Goal: Information Seeking & Learning: Learn about a topic

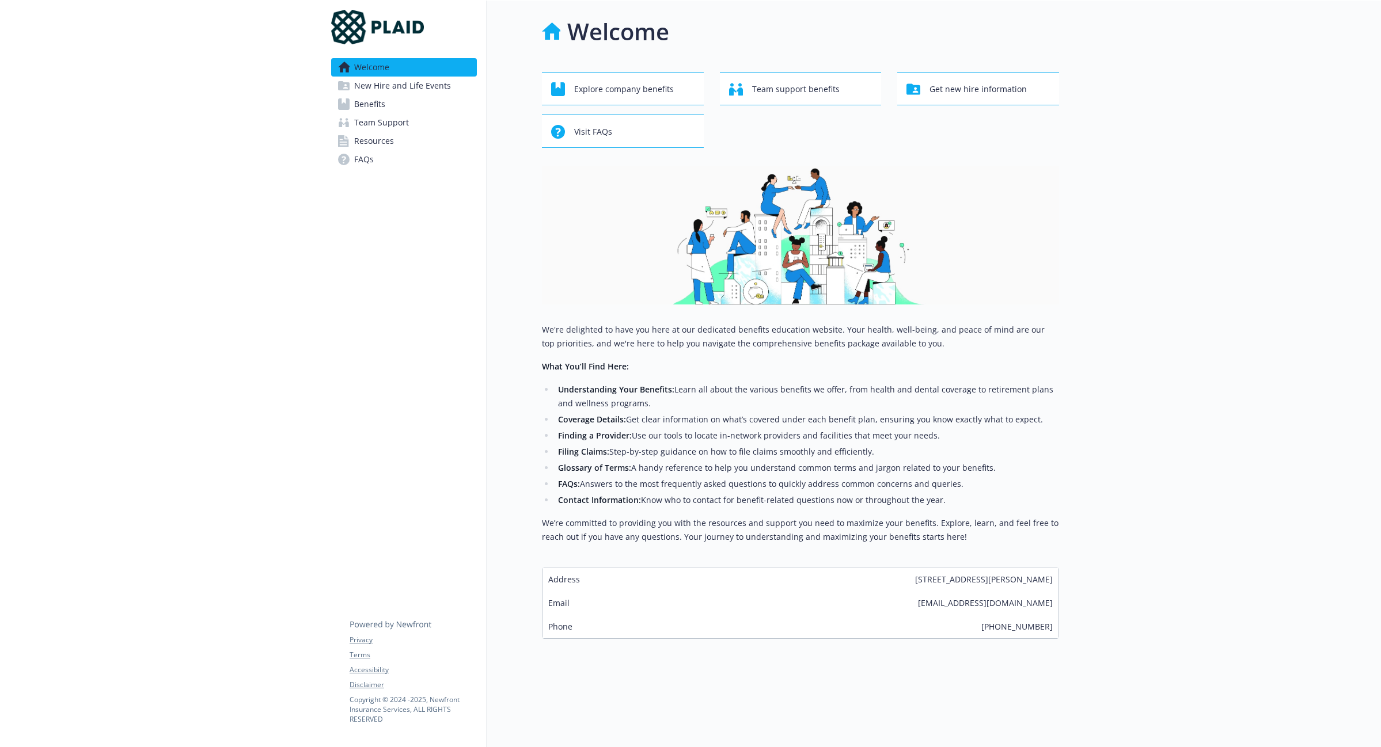
click at [375, 100] on span "Benefits" at bounding box center [369, 104] width 31 height 18
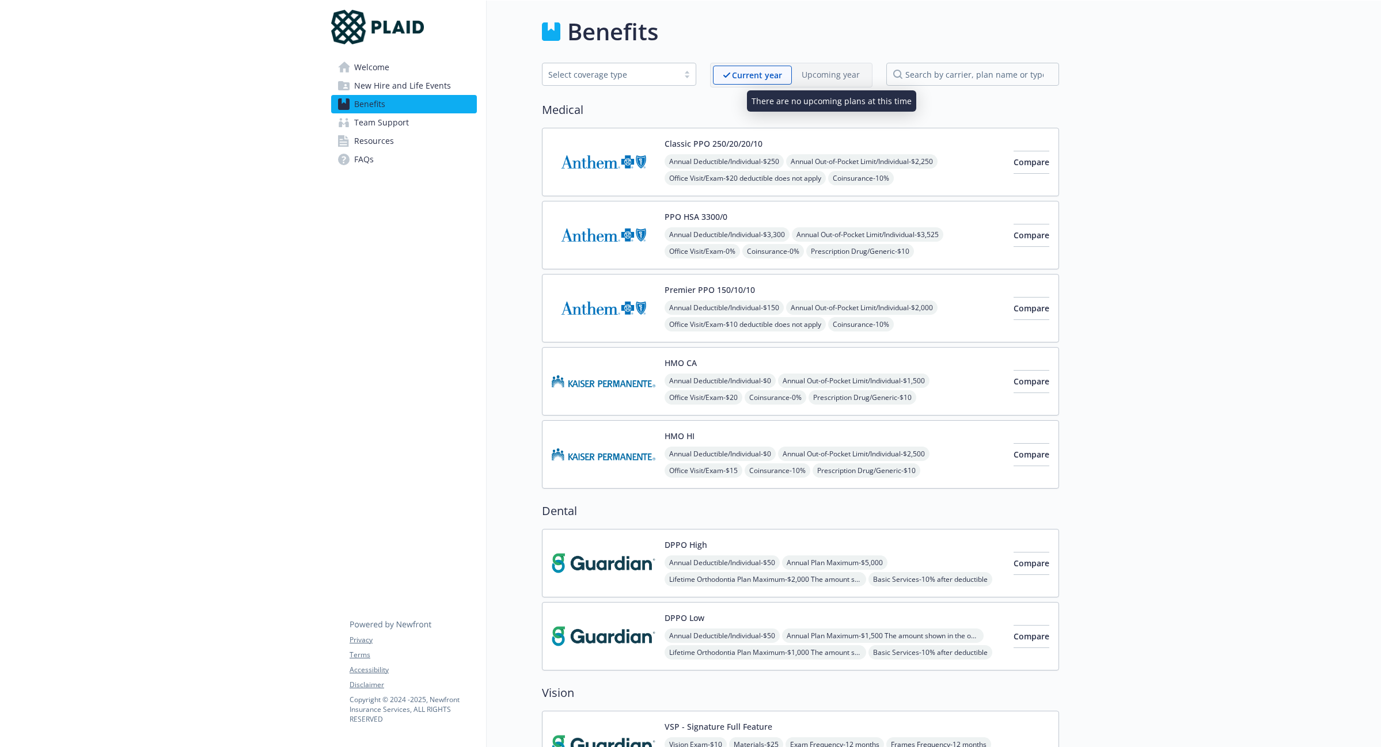
click at [838, 74] on p "Upcoming year" at bounding box center [830, 75] width 58 height 12
click at [753, 76] on p "Current year" at bounding box center [757, 75] width 50 height 12
click at [840, 74] on p "Upcoming year" at bounding box center [830, 75] width 58 height 12
click at [862, 180] on span "Coinsurance - 10%" at bounding box center [861, 178] width 66 height 14
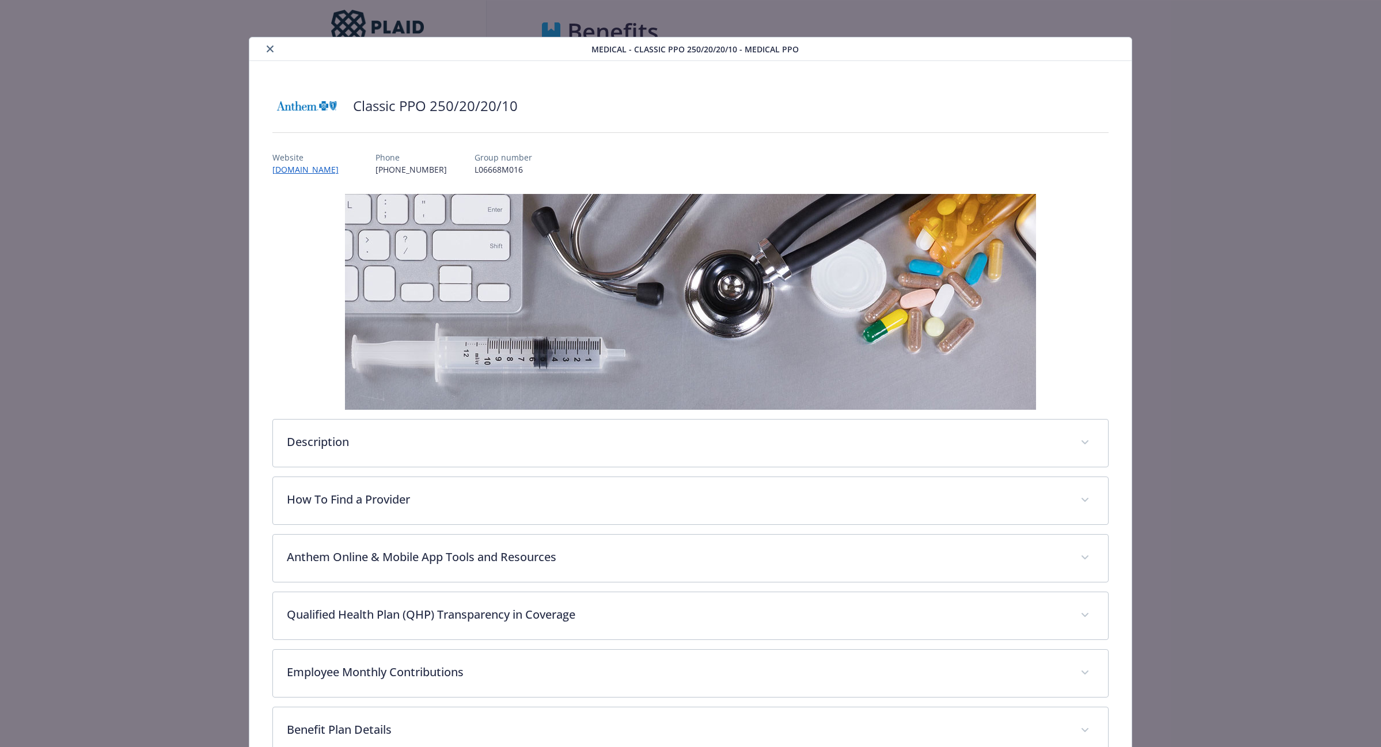
scroll to position [188, 0]
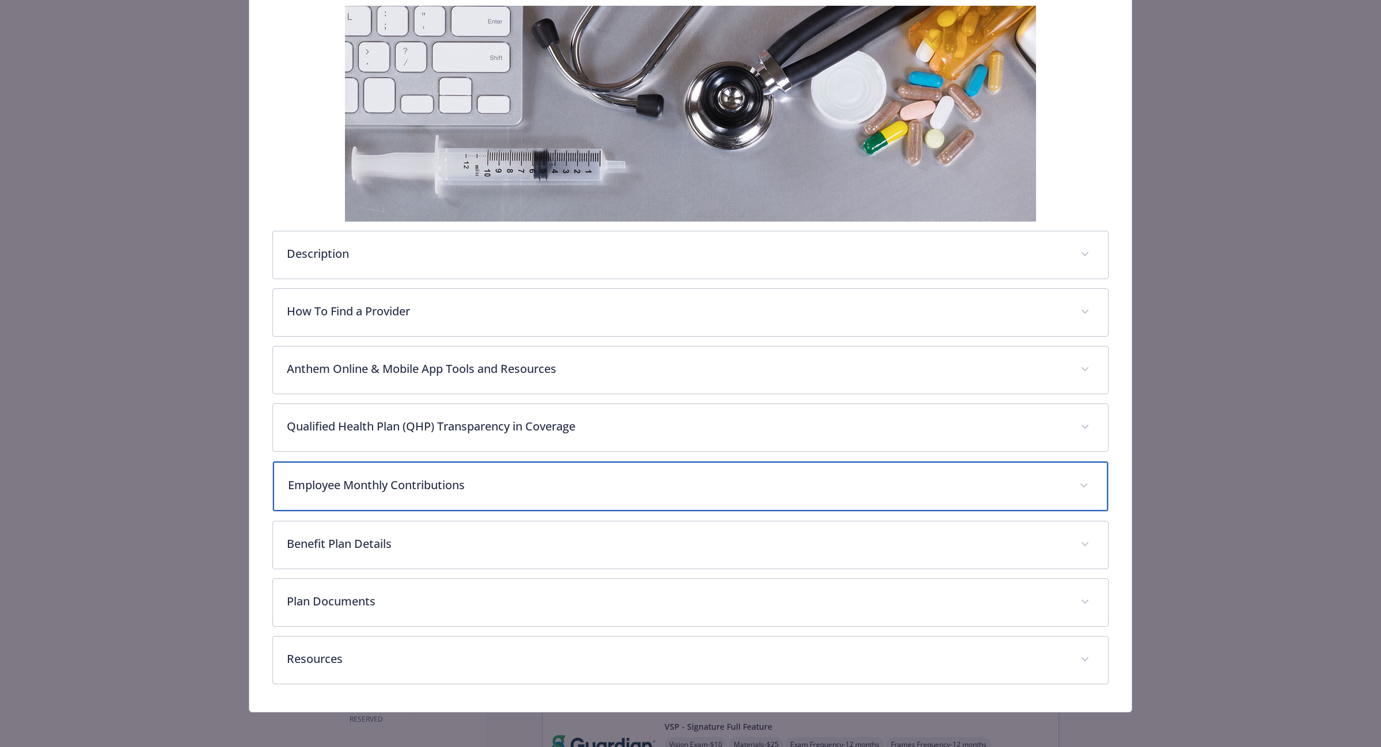
click at [361, 484] on p "Employee Monthly Contributions" at bounding box center [677, 485] width 778 height 17
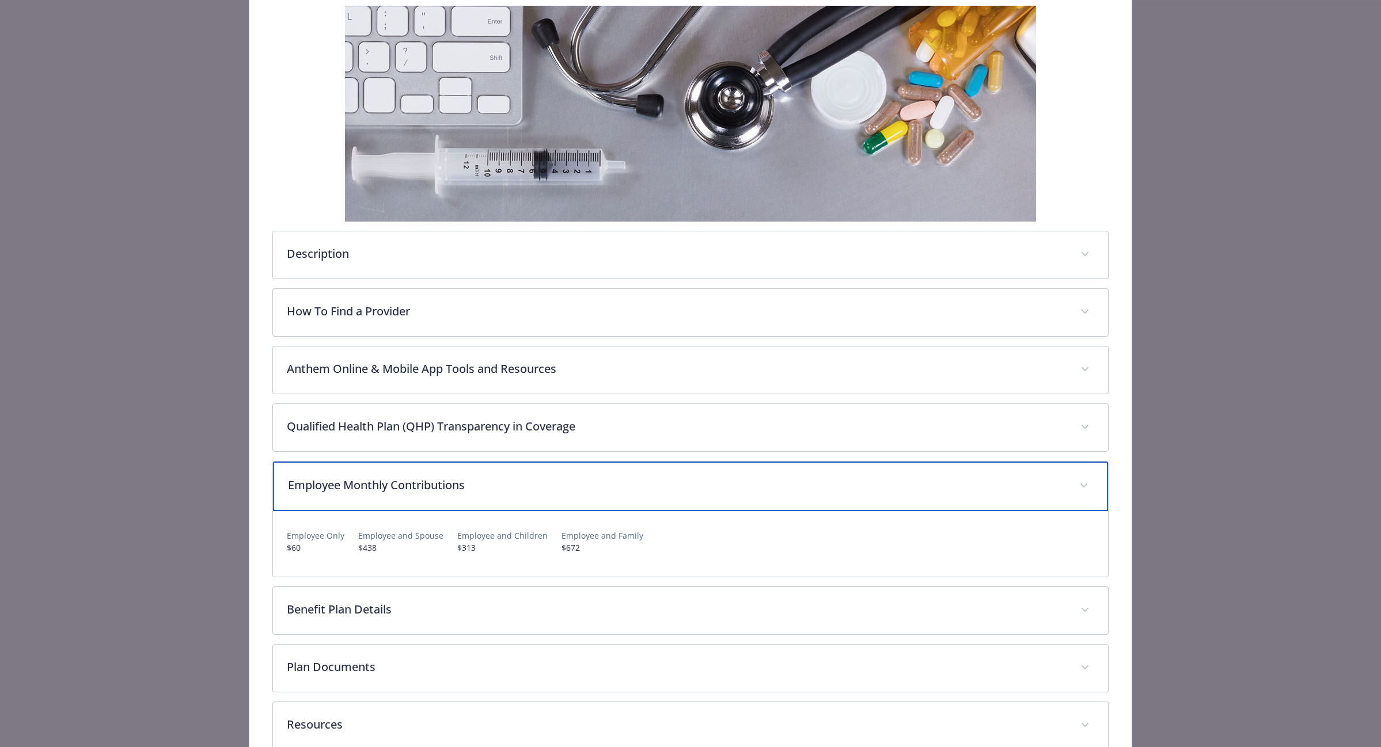
scroll to position [256, 0]
